Goal: Book appointment/travel/reservation

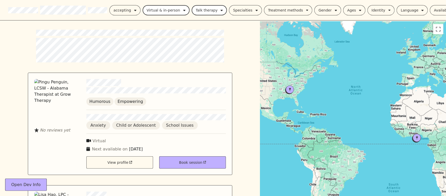
scroll to position [20, 0]
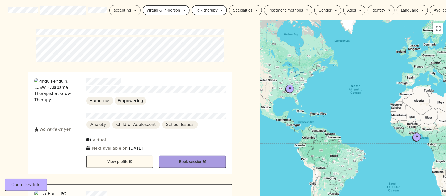
click at [178, 161] on div "Book session" at bounding box center [192, 161] width 67 height 12
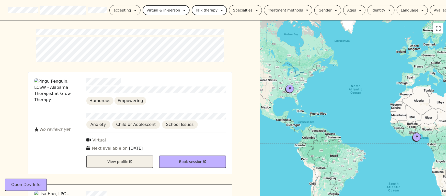
click at [131, 158] on div "View profile" at bounding box center [119, 161] width 67 height 12
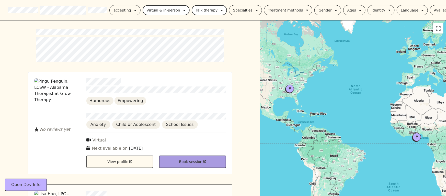
click at [176, 160] on div "Book session" at bounding box center [192, 161] width 67 height 12
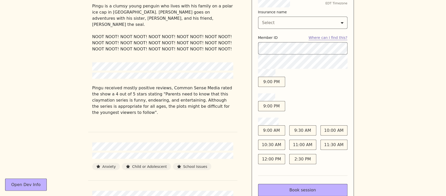
scroll to position [180, 0]
